Goal: Task Accomplishment & Management: Manage account settings

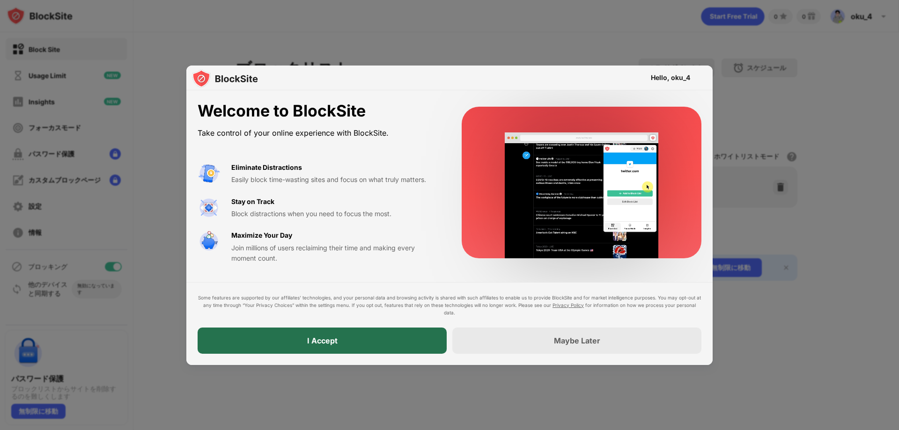
click at [404, 333] on div "I Accept" at bounding box center [322, 341] width 249 height 26
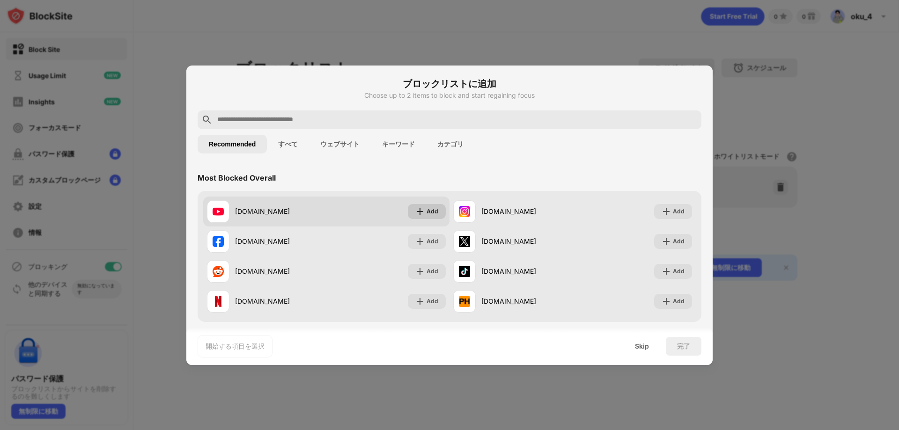
click at [422, 208] on div "Add" at bounding box center [427, 211] width 38 height 15
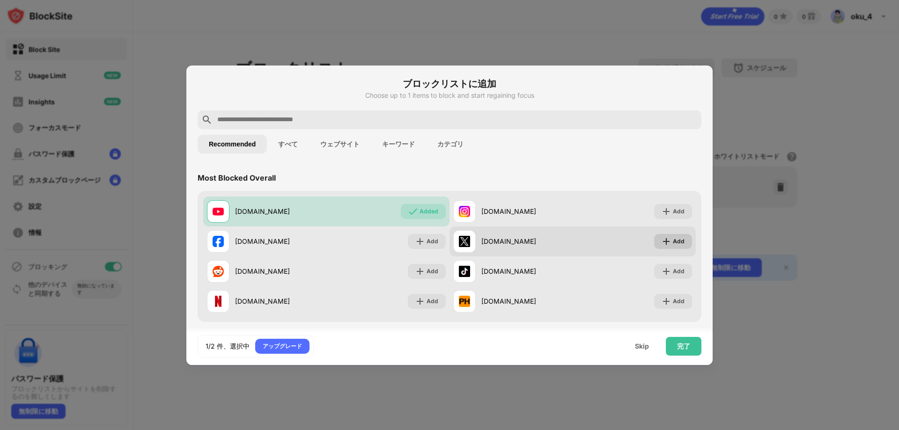
drag, startPoint x: 667, startPoint y: 241, endPoint x: 613, endPoint y: 250, distance: 54.7
click at [673, 241] on div "Add" at bounding box center [679, 241] width 12 height 9
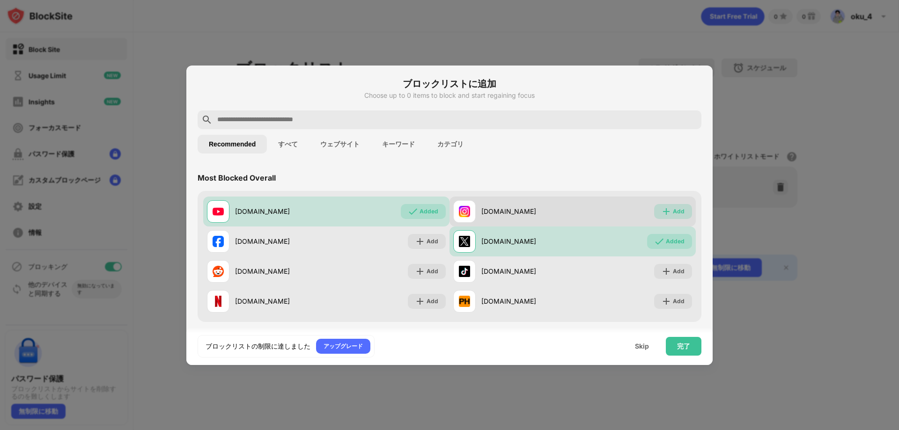
click at [673, 214] on div "Add" at bounding box center [679, 211] width 12 height 9
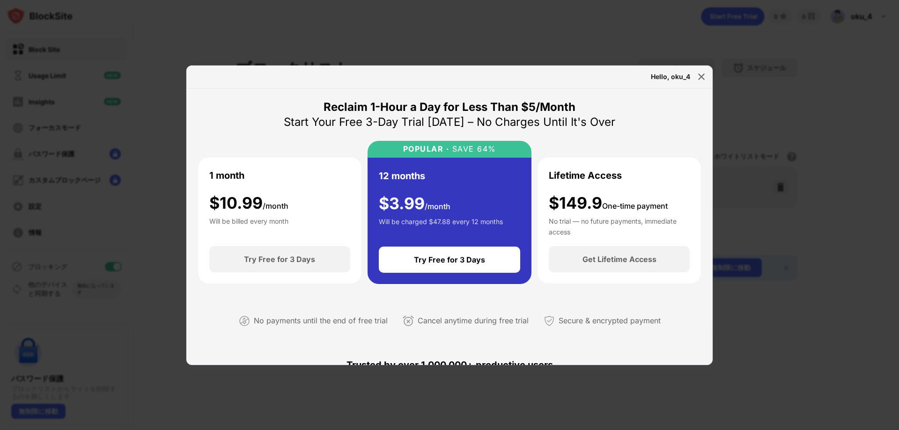
drag, startPoint x: 435, startPoint y: 178, endPoint x: 471, endPoint y: 174, distance: 35.8
click at [704, 73] on img at bounding box center [701, 76] width 9 height 9
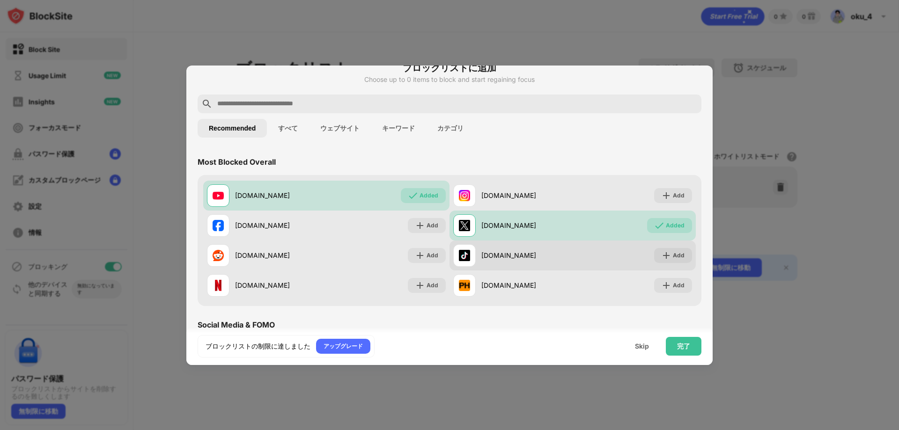
scroll to position [47, 0]
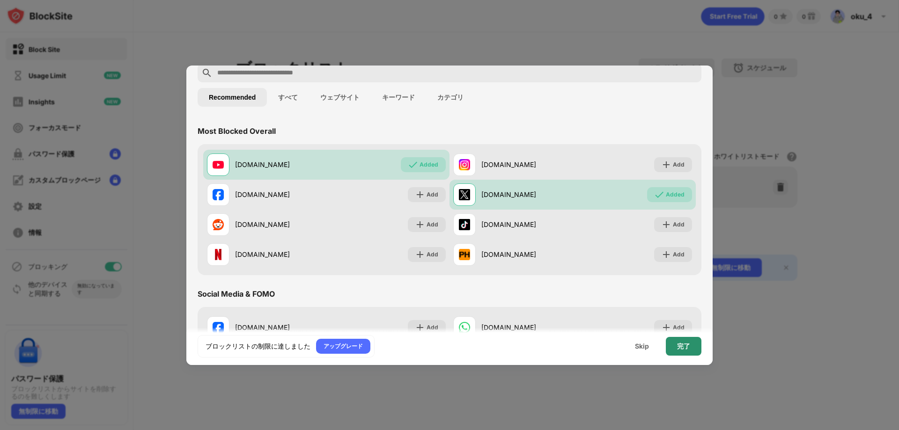
click at [686, 338] on div "完了" at bounding box center [684, 346] width 36 height 19
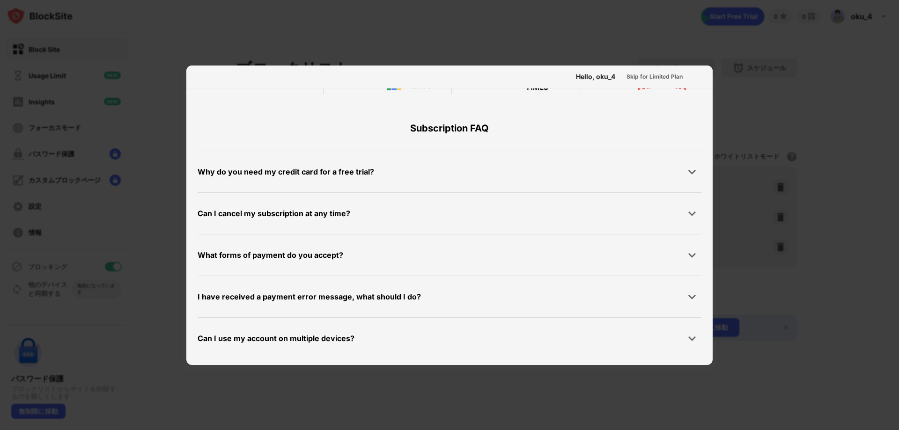
scroll to position [457, 0]
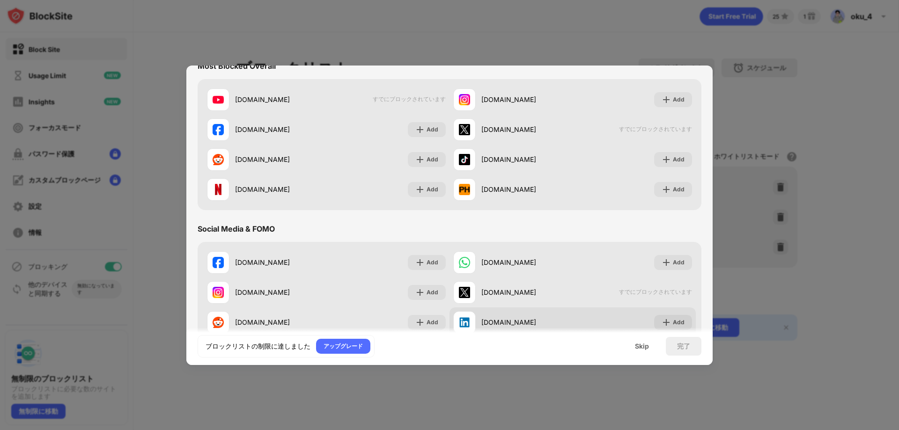
scroll to position [140, 0]
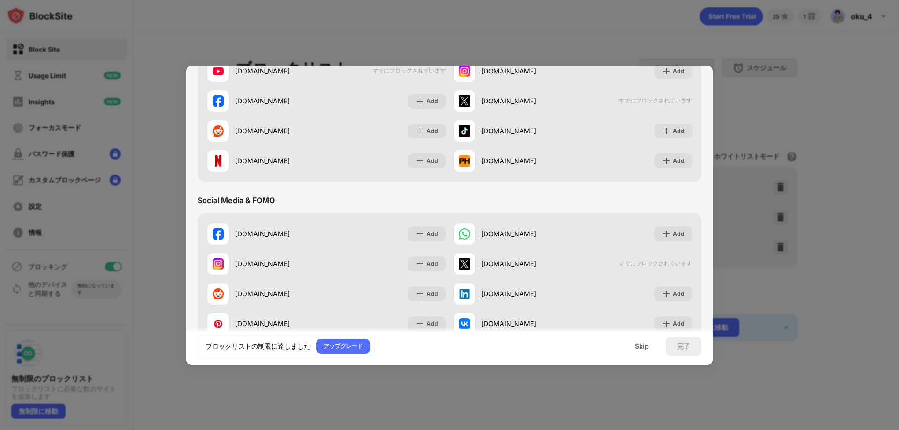
drag, startPoint x: 537, startPoint y: 38, endPoint x: 579, endPoint y: 35, distance: 41.8
click at [537, 37] on div at bounding box center [449, 215] width 899 height 430
